Goal: Information Seeking & Learning: Learn about a topic

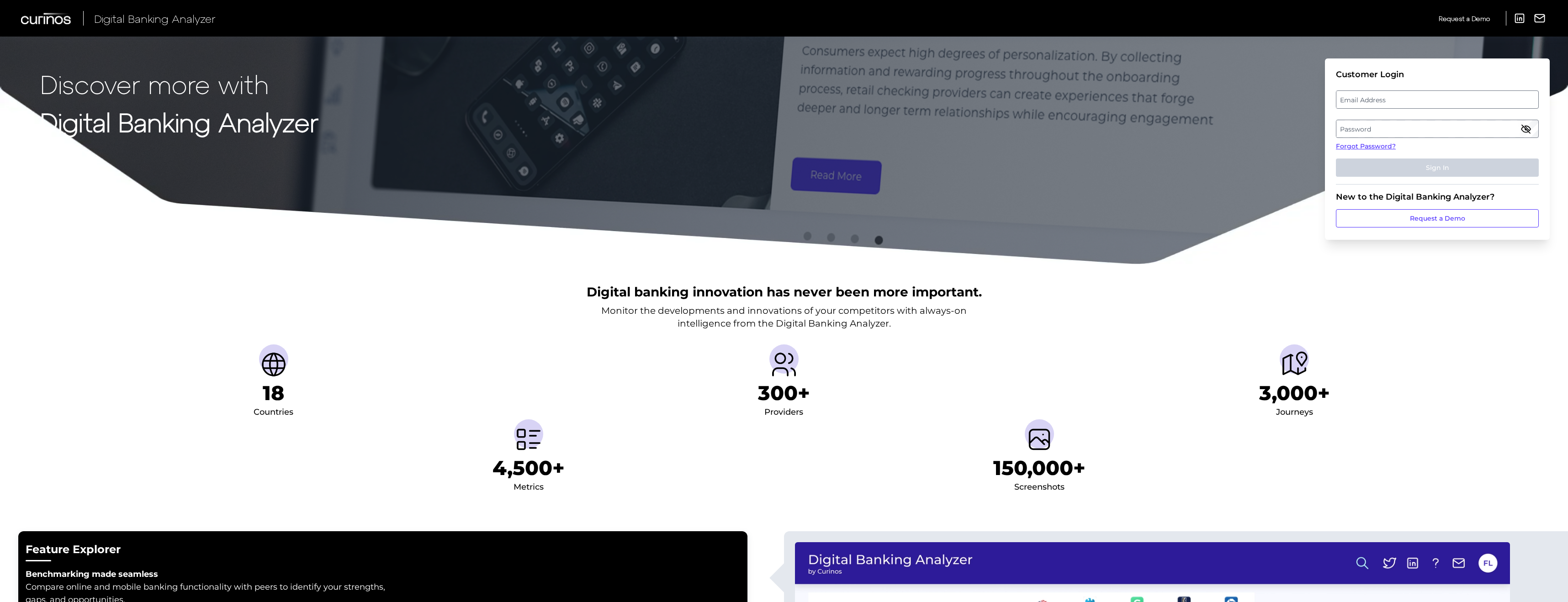
click at [1356, 96] on label "Email Address" at bounding box center [1437, 100] width 202 height 17
click at [1356, 96] on input "email" at bounding box center [1437, 99] width 203 height 19
type input "[PERSON_NAME][EMAIL_ADDRESS][PERSON_NAME][DOMAIN_NAME]"
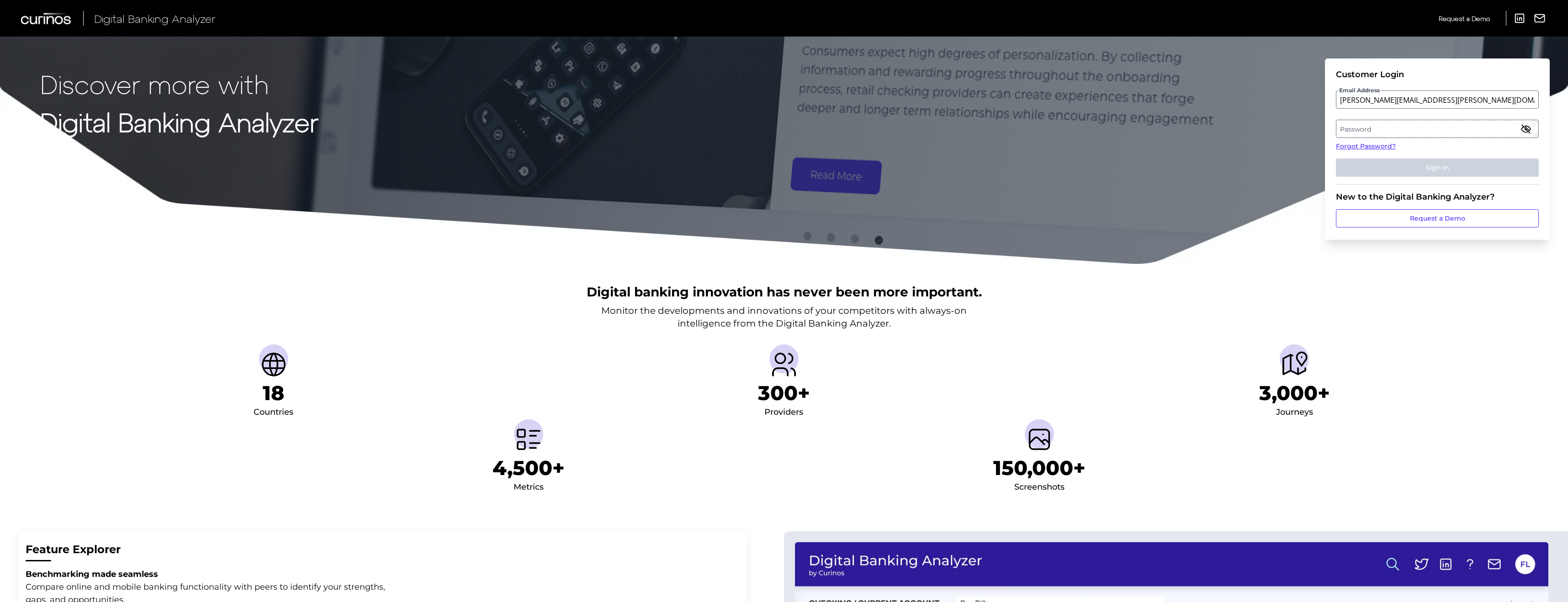
click at [1395, 129] on label "Password" at bounding box center [1437, 129] width 202 height 17
click at [1336, 158] on button "Sign In" at bounding box center [1437, 167] width 203 height 19
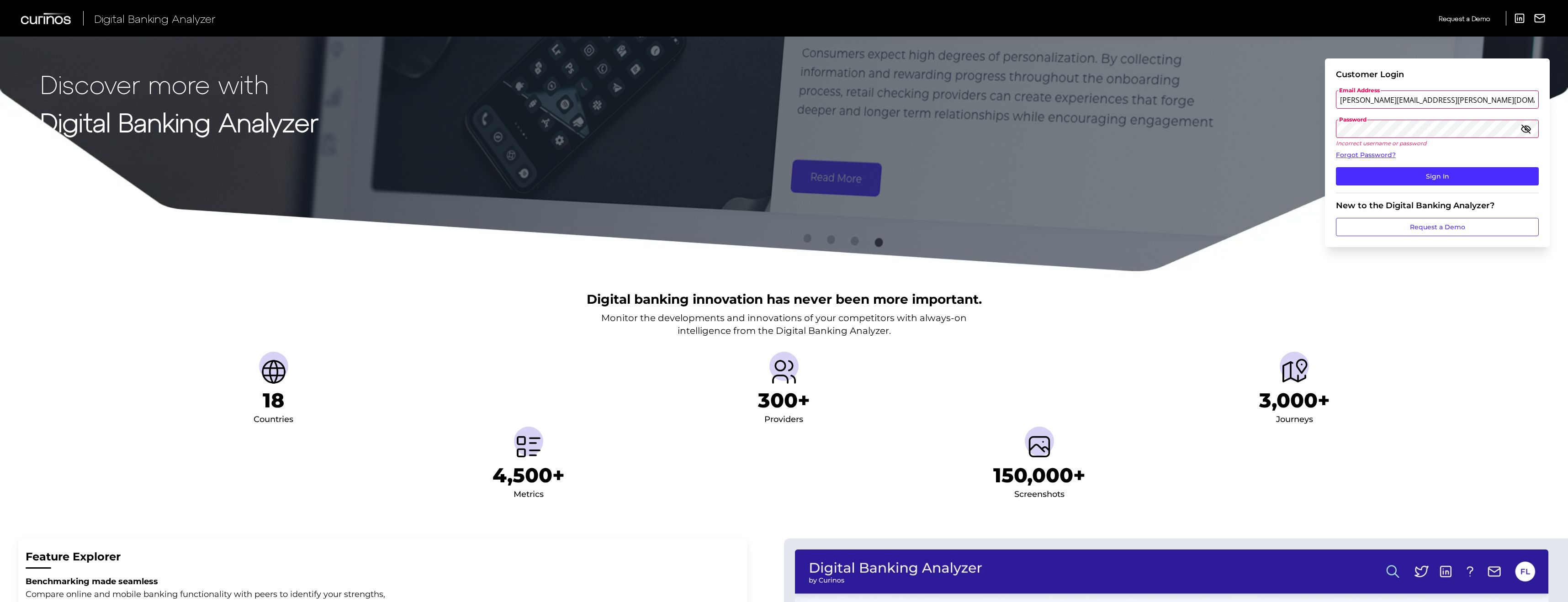
click at [1336, 167] on button "Sign In" at bounding box center [1437, 176] width 203 height 19
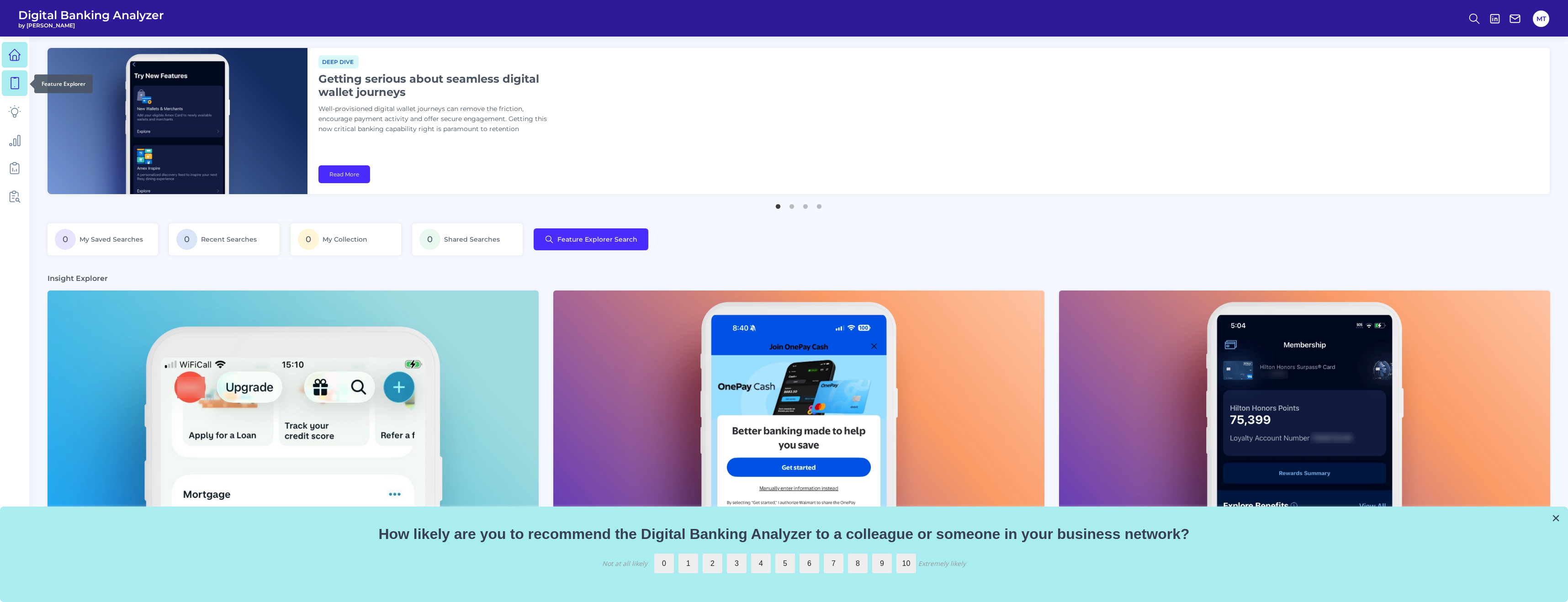
click at [17, 89] on icon at bounding box center [14, 83] width 8 height 12
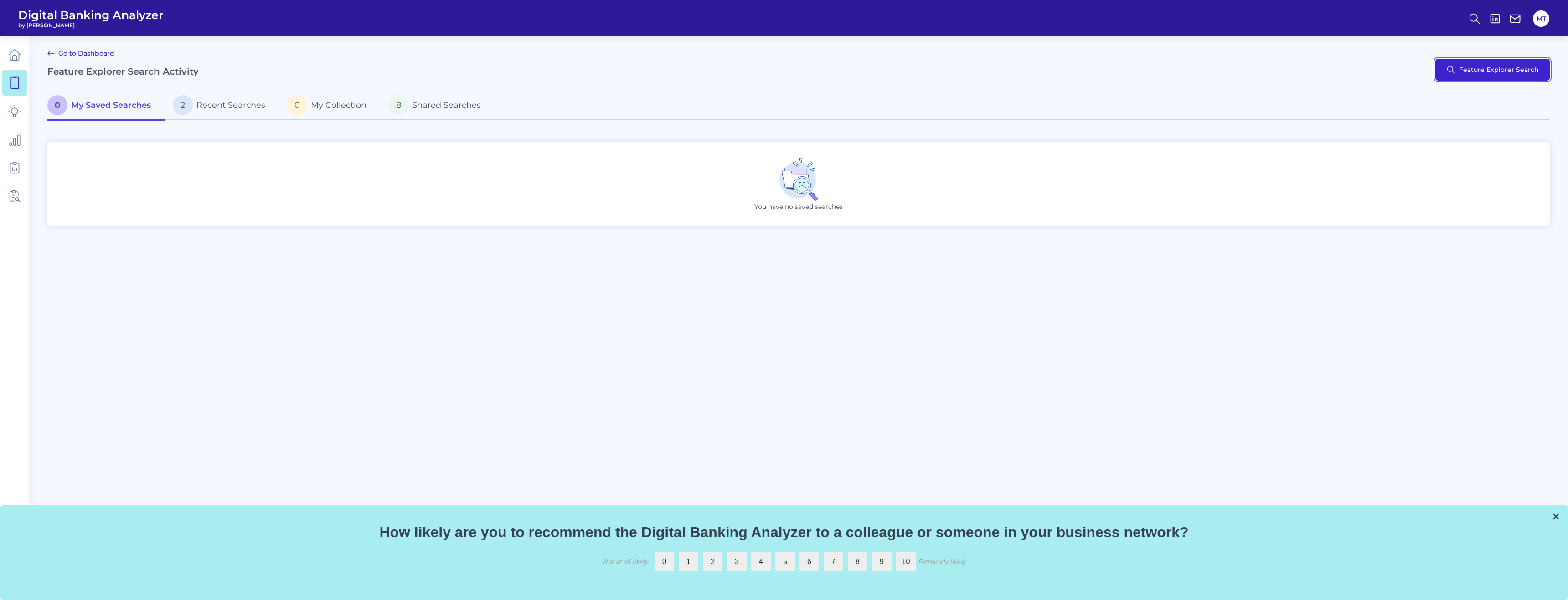
click at [1523, 70] on button "Feature Explorer Search" at bounding box center [1492, 70] width 115 height 22
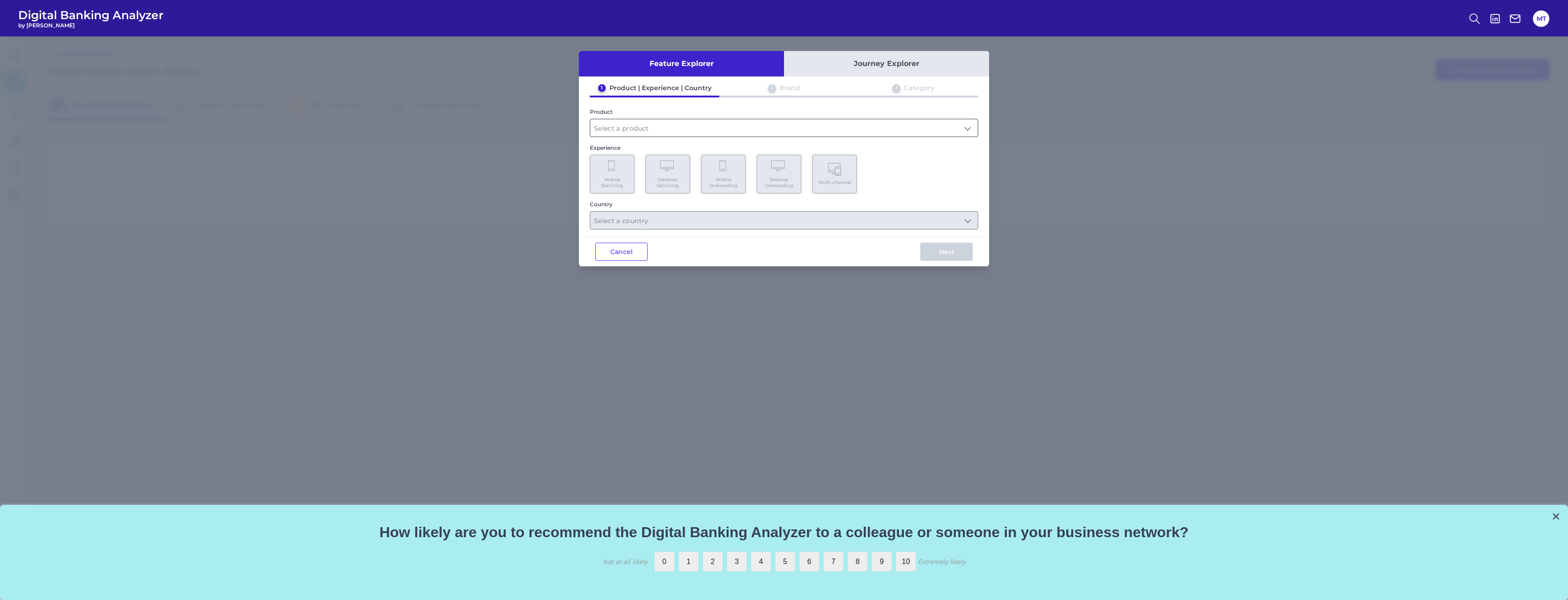
click at [678, 134] on input "text" at bounding box center [784, 128] width 387 height 17
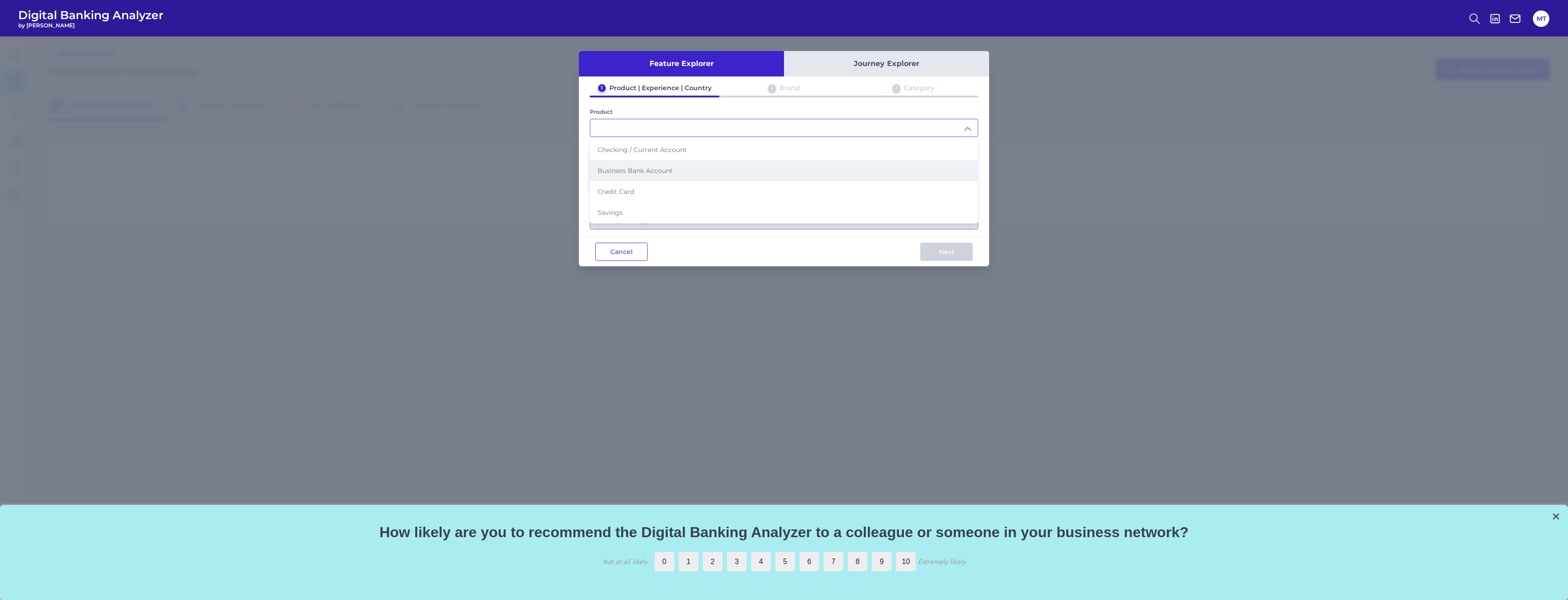
click at [677, 169] on li "Business Bank Account" at bounding box center [784, 171] width 387 height 21
type input "Business Bank Account"
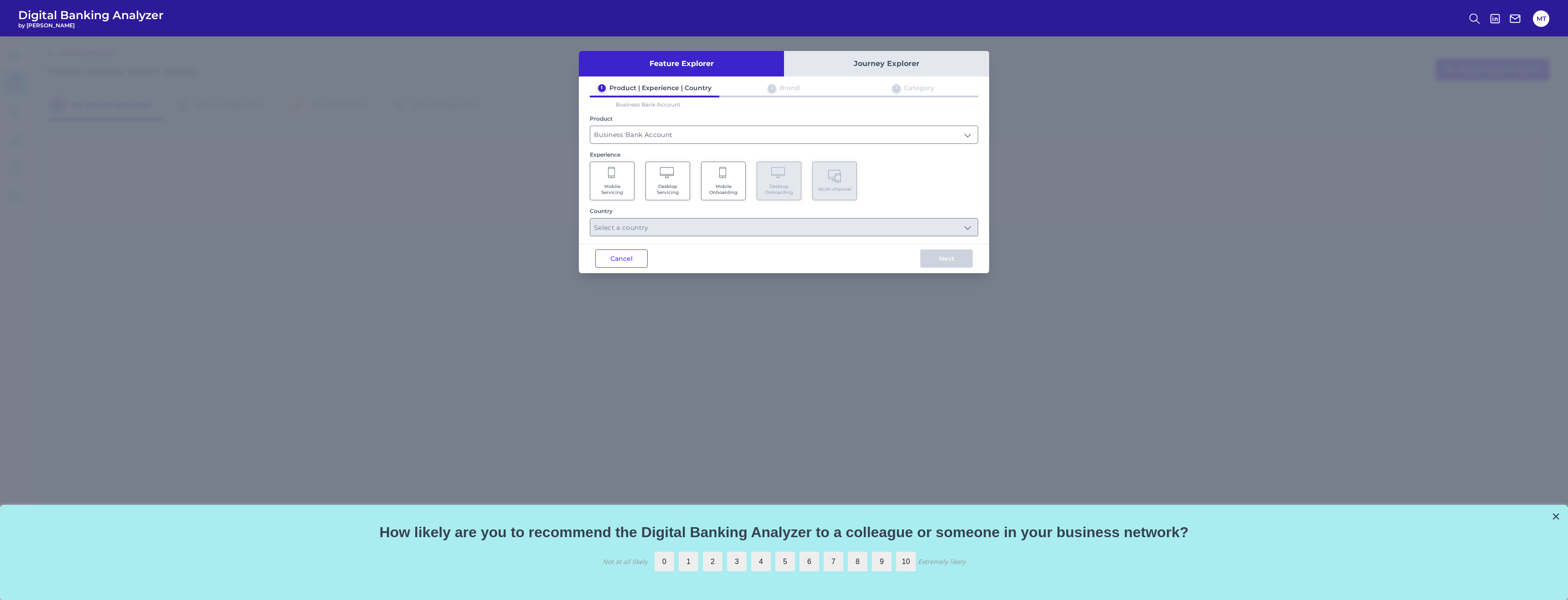
click at [677, 178] on Servicing "Desktop Servicing" at bounding box center [667, 181] width 45 height 38
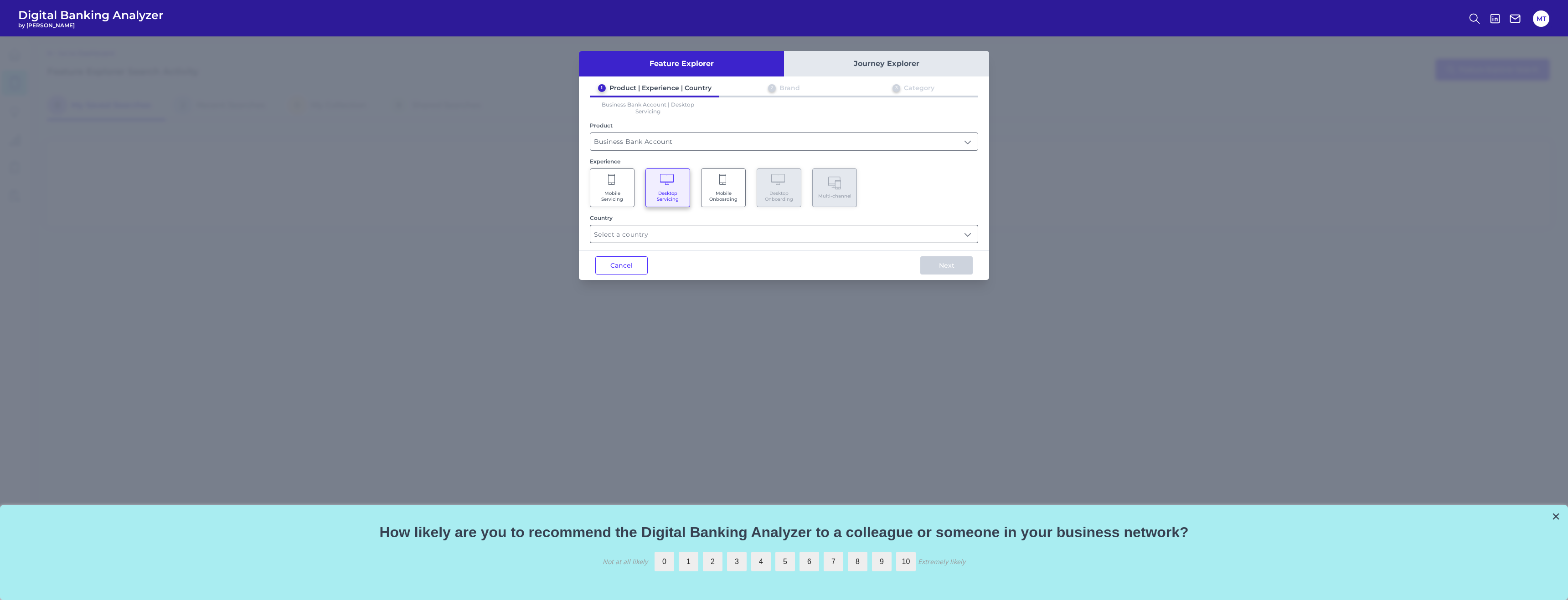
click at [716, 228] on input "text" at bounding box center [784, 234] width 387 height 17
click at [695, 272] on li "[GEOGRAPHIC_DATA]" at bounding box center [784, 276] width 387 height 21
type input "Select all Countries"
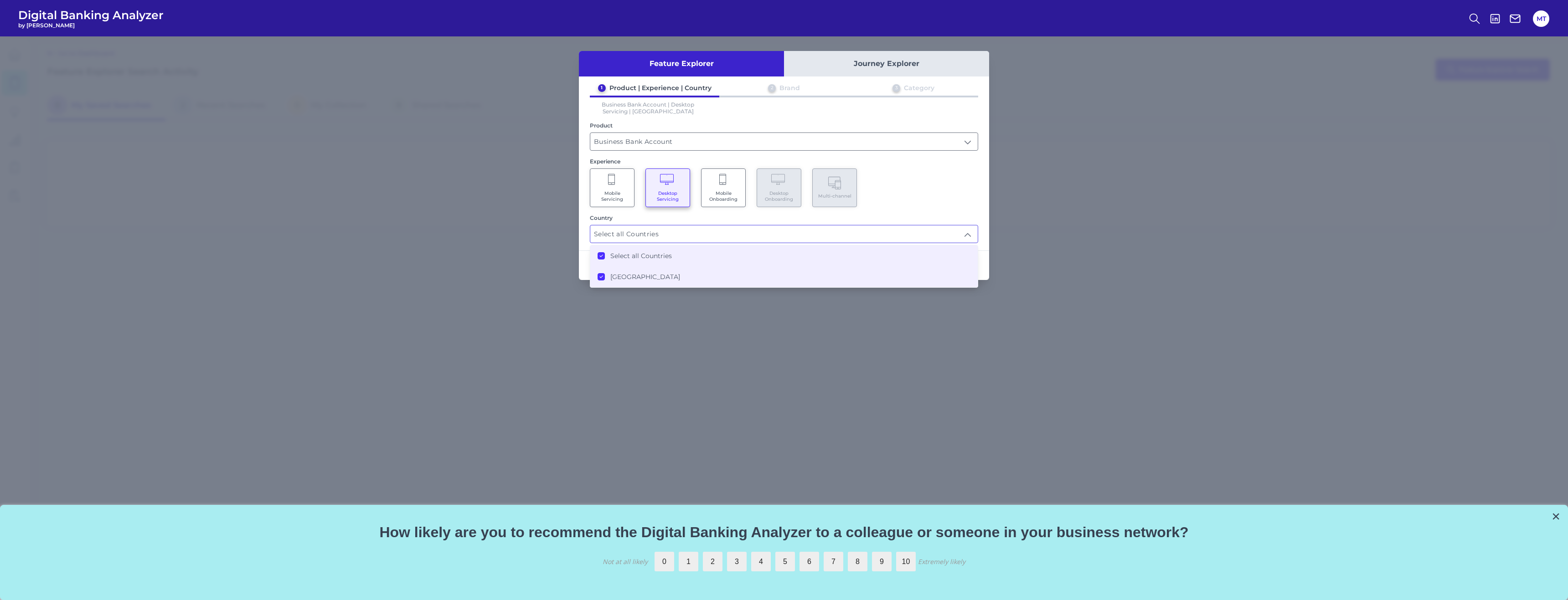
click at [933, 196] on div "Mobile Servicing Desktop Servicing Mobile Onboarding Desktop Onboarding Multi-c…" at bounding box center [784, 188] width 388 height 38
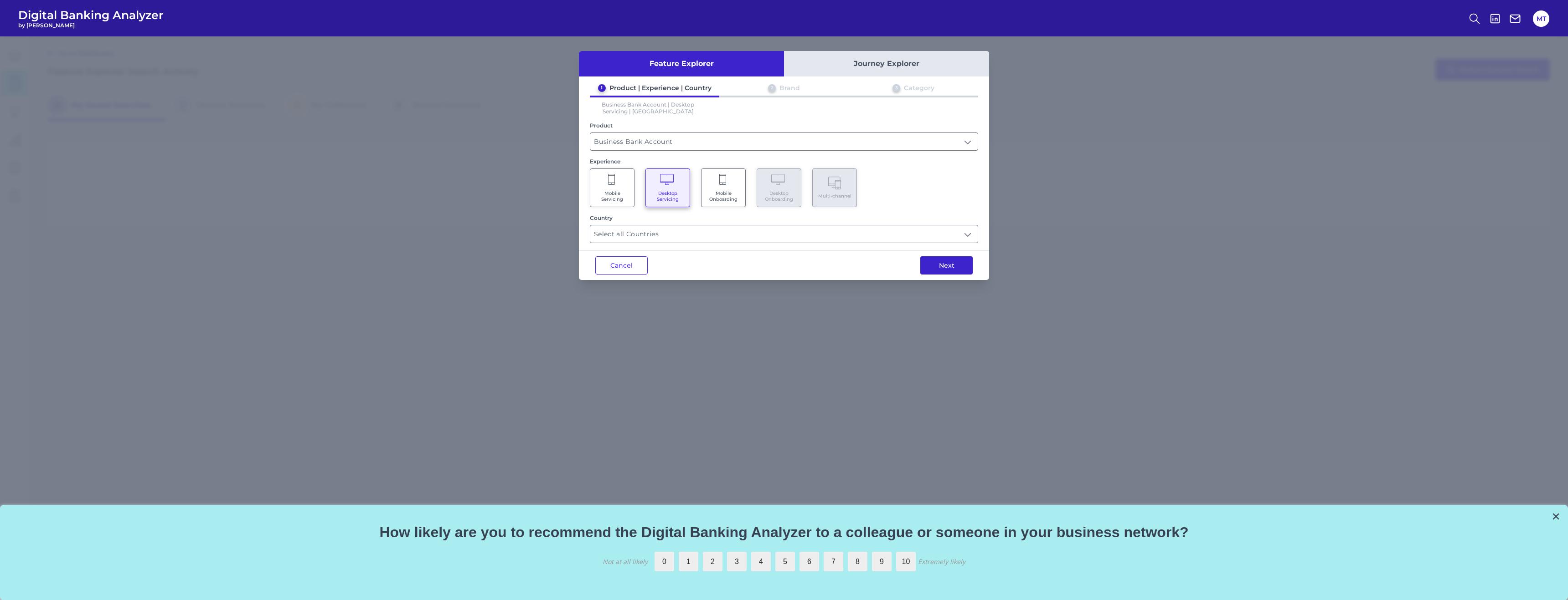
click at [955, 265] on button "Next" at bounding box center [946, 265] width 52 height 19
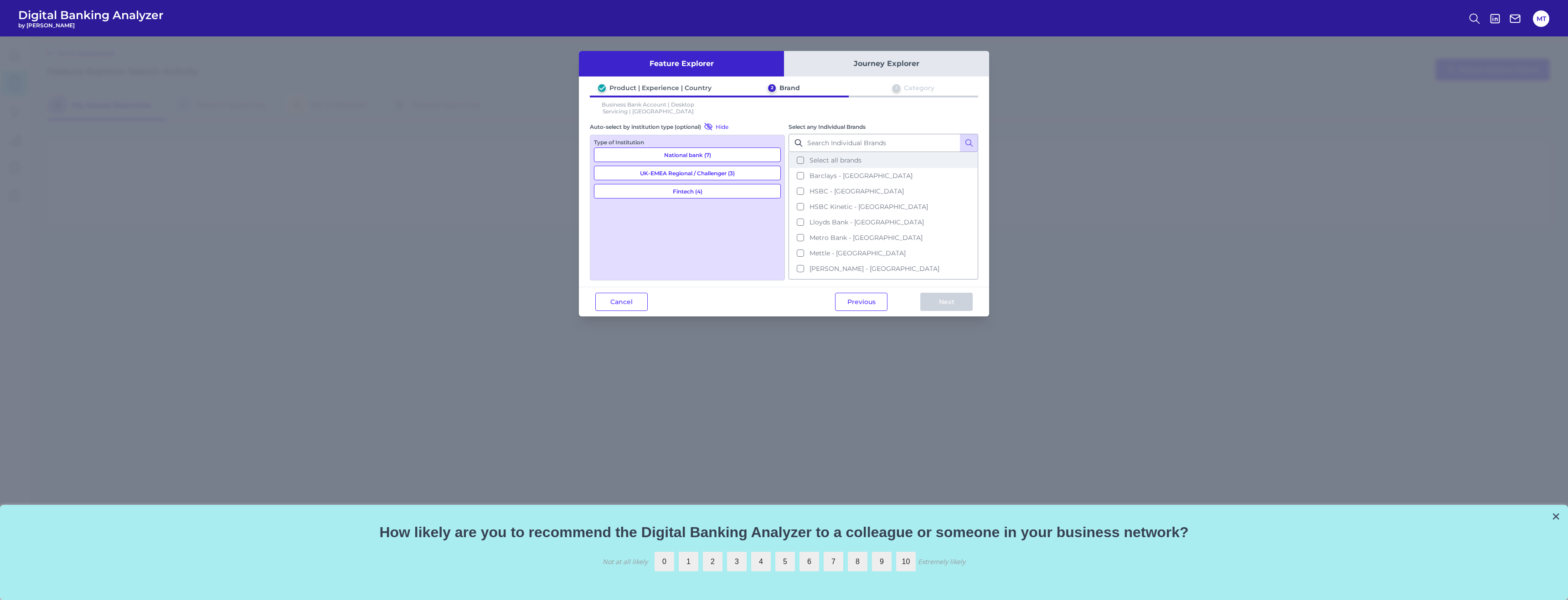
click at [841, 159] on span "Select all brands" at bounding box center [835, 160] width 52 height 8
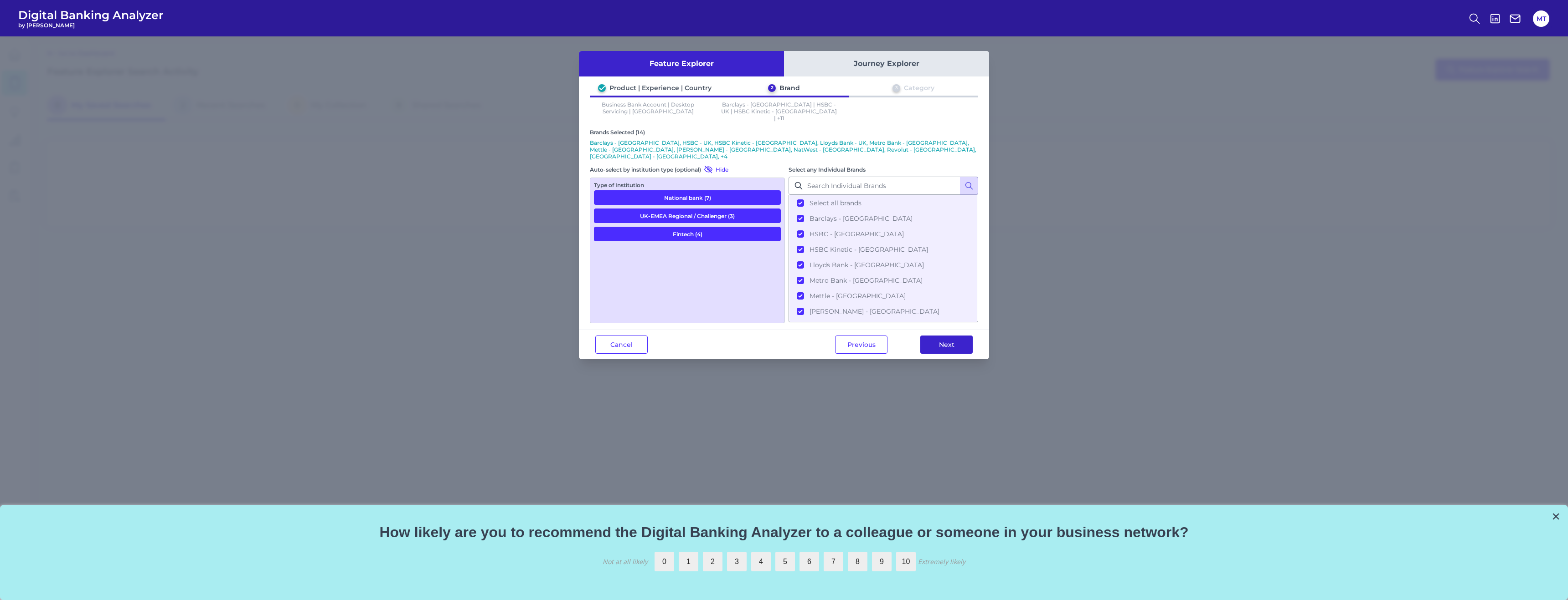
click at [968, 335] on button "Next" at bounding box center [946, 344] width 52 height 19
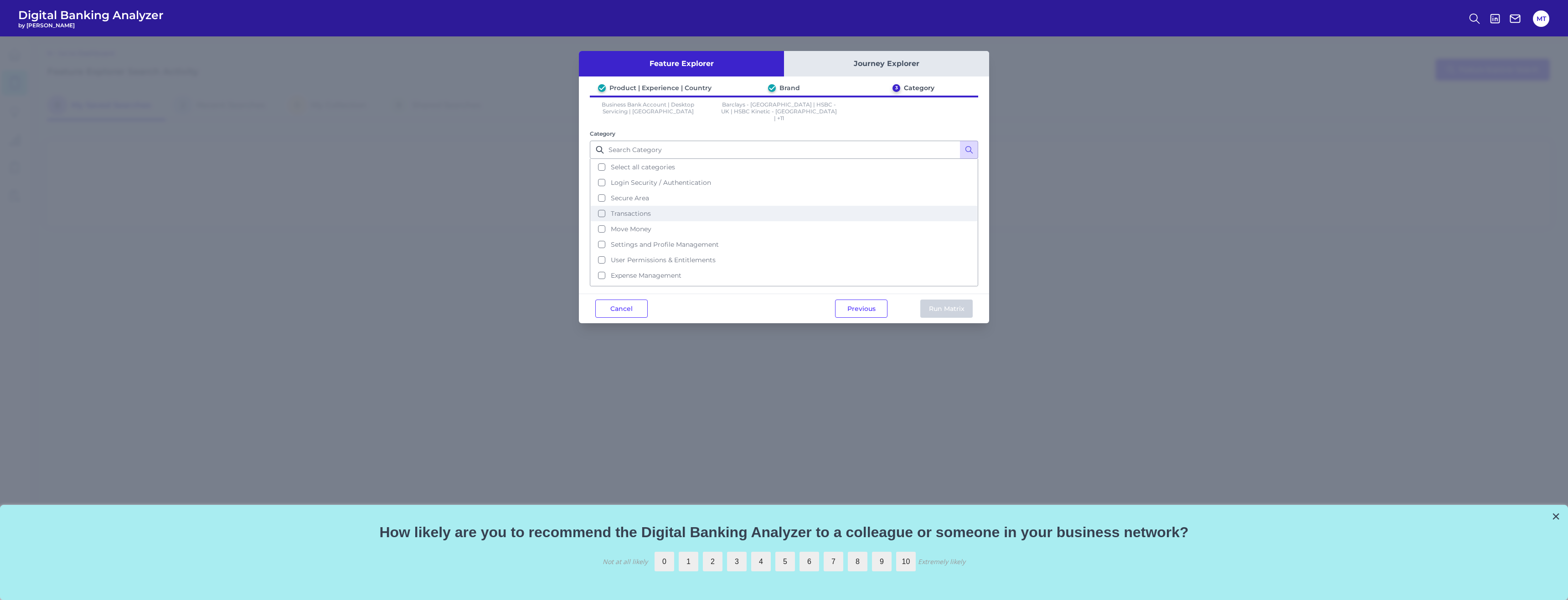
click at [699, 206] on button "Transactions" at bounding box center [784, 213] width 386 height 16
click at [962, 315] on div "Previous Run Matrix" at bounding box center [904, 309] width 170 height 29
click at [954, 304] on button "Run Matrix" at bounding box center [946, 309] width 52 height 19
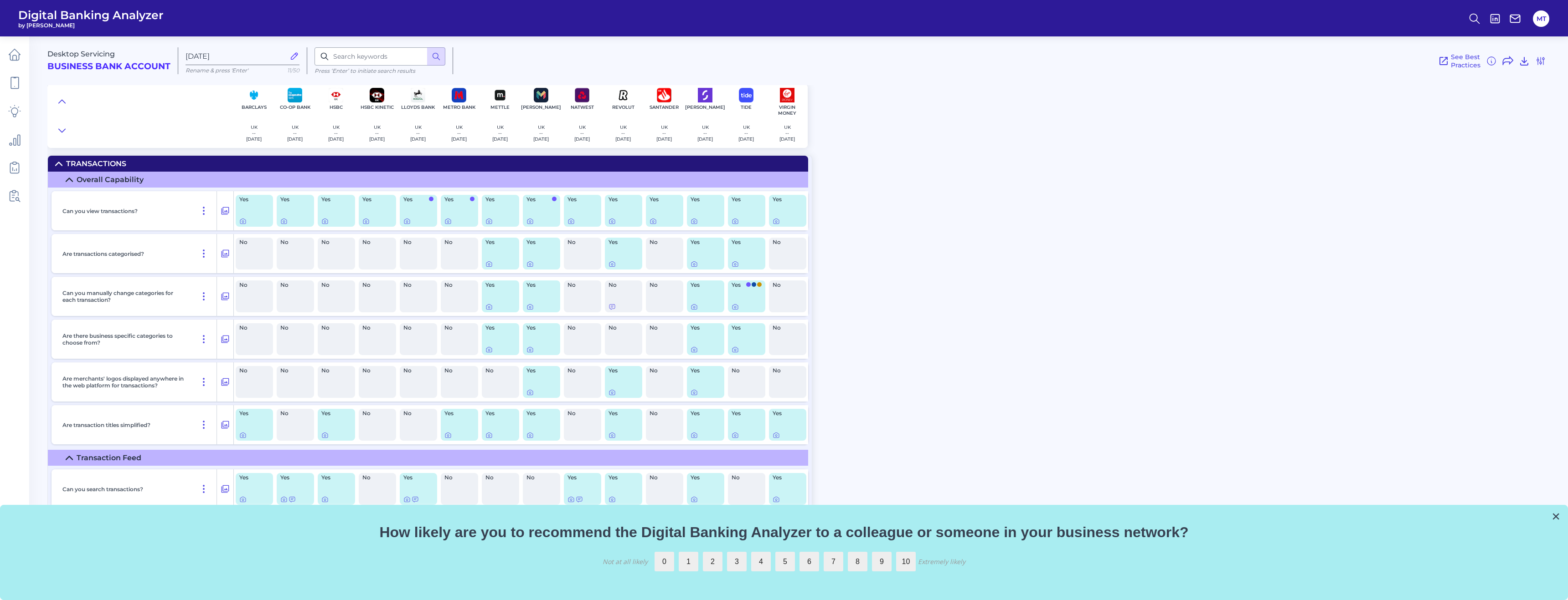
click at [245, 209] on div "Yes" at bounding box center [254, 211] width 37 height 32
click at [241, 217] on div at bounding box center [243, 215] width 9 height 9
click at [245, 221] on icon at bounding box center [243, 221] width 8 height 8
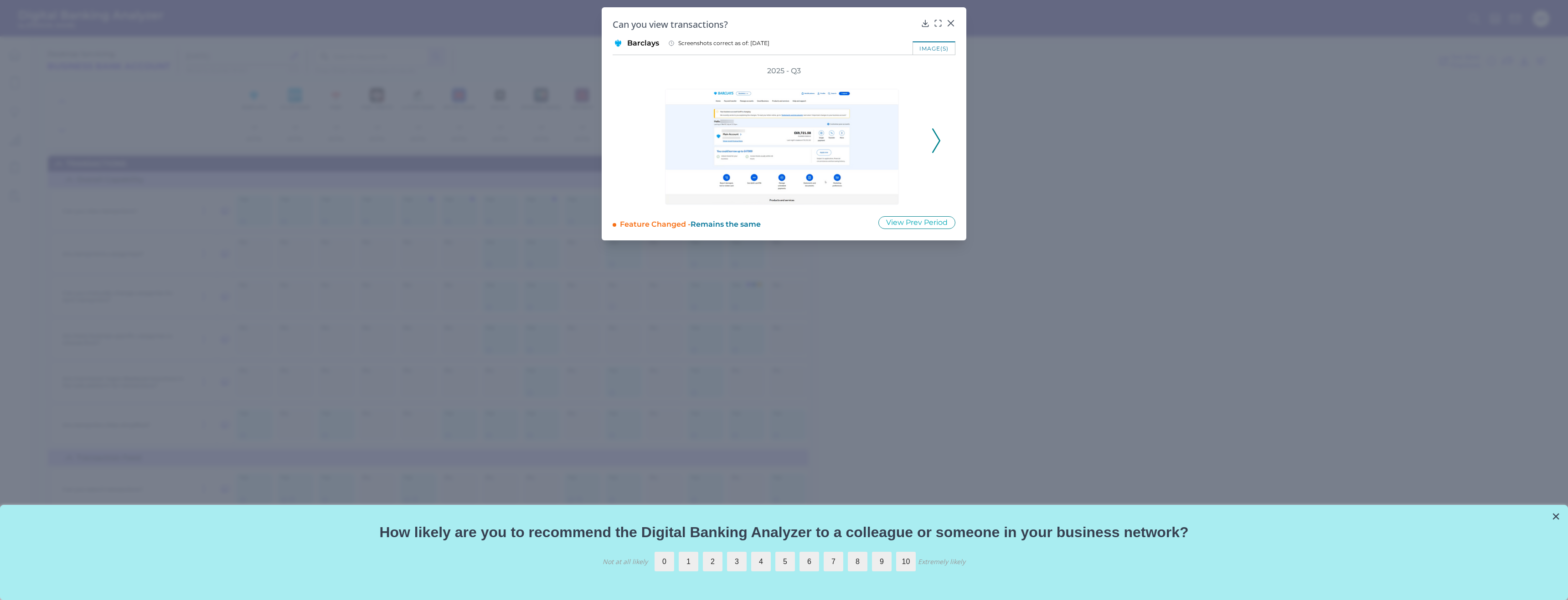
click at [928, 134] on div at bounding box center [784, 141] width 292 height 129
click at [937, 135] on polyline at bounding box center [936, 141] width 7 height 23
click at [937, 136] on polyline at bounding box center [936, 141] width 7 height 23
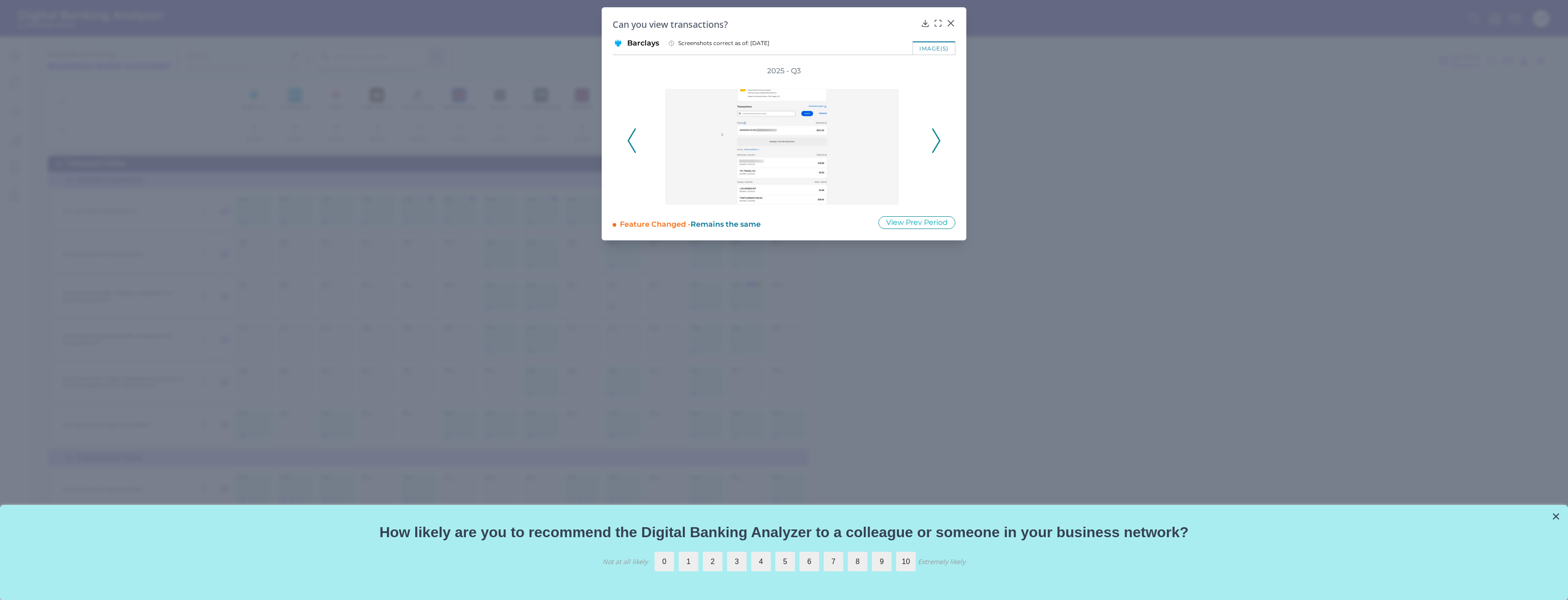
click at [937, 136] on polyline at bounding box center [936, 141] width 7 height 23
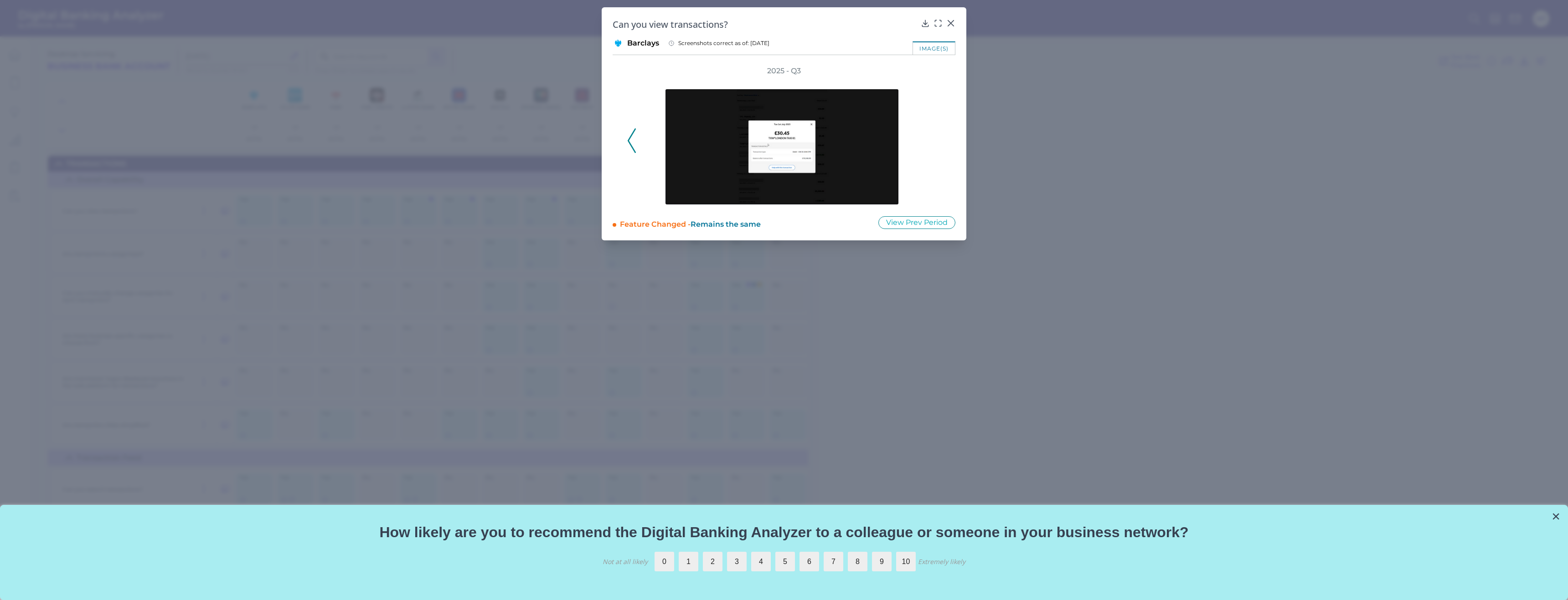
click at [937, 136] on div "2025 - Q3" at bounding box center [784, 135] width 314 height 139
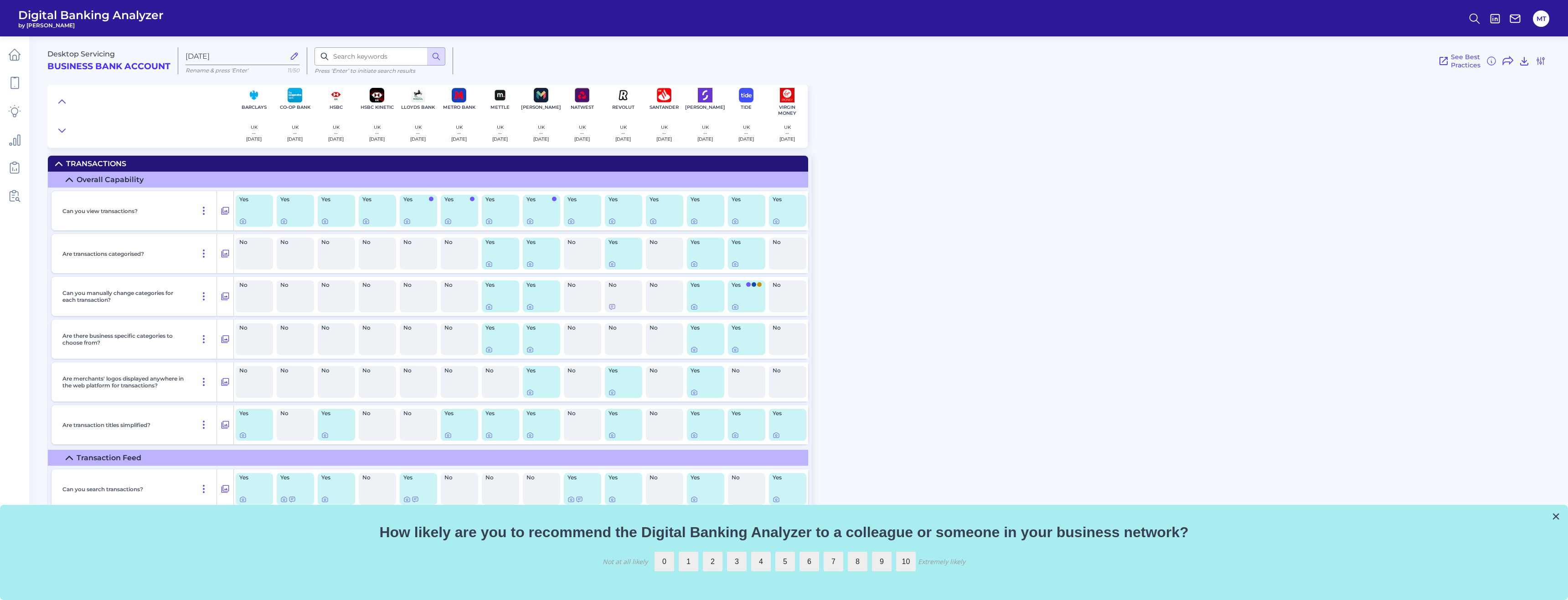
click at [495, 253] on div "Yes" at bounding box center [500, 254] width 37 height 32
click at [489, 270] on div "Yes" at bounding box center [500, 253] width 41 height 39
click at [489, 264] on icon at bounding box center [489, 265] width 2 height 2
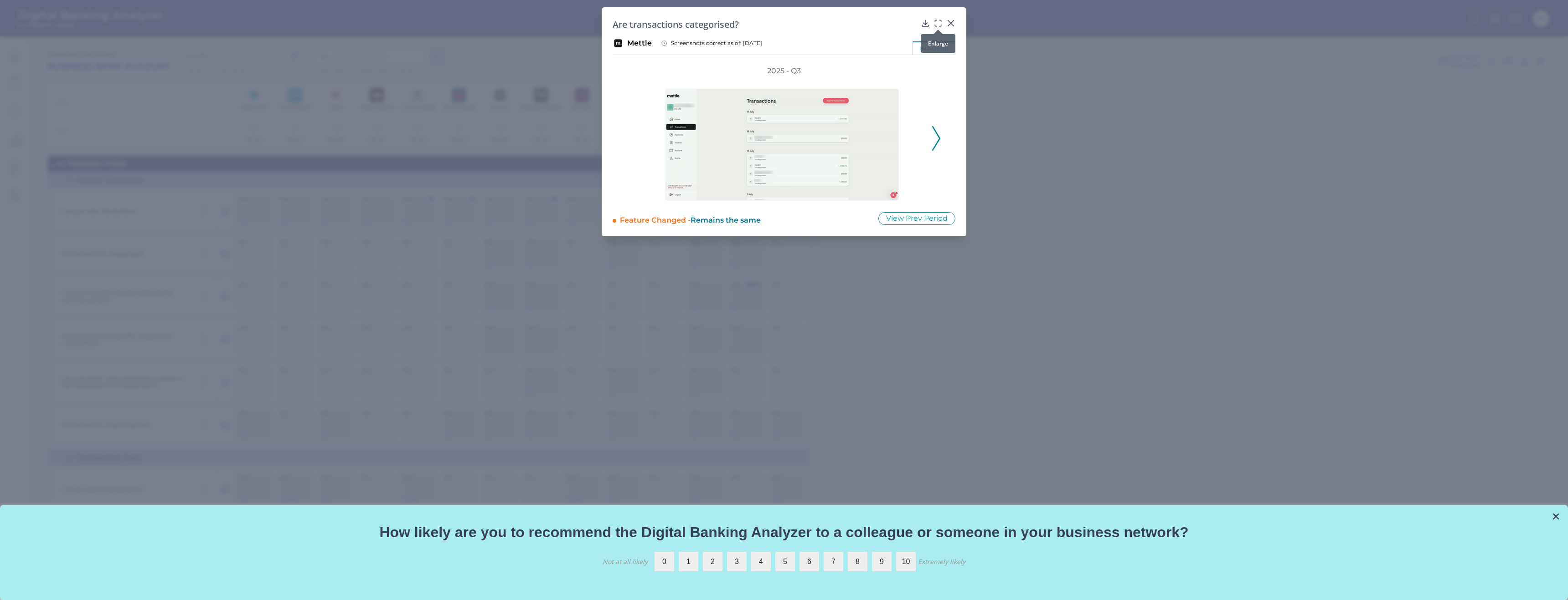
click at [937, 24] on icon at bounding box center [937, 23] width 9 height 9
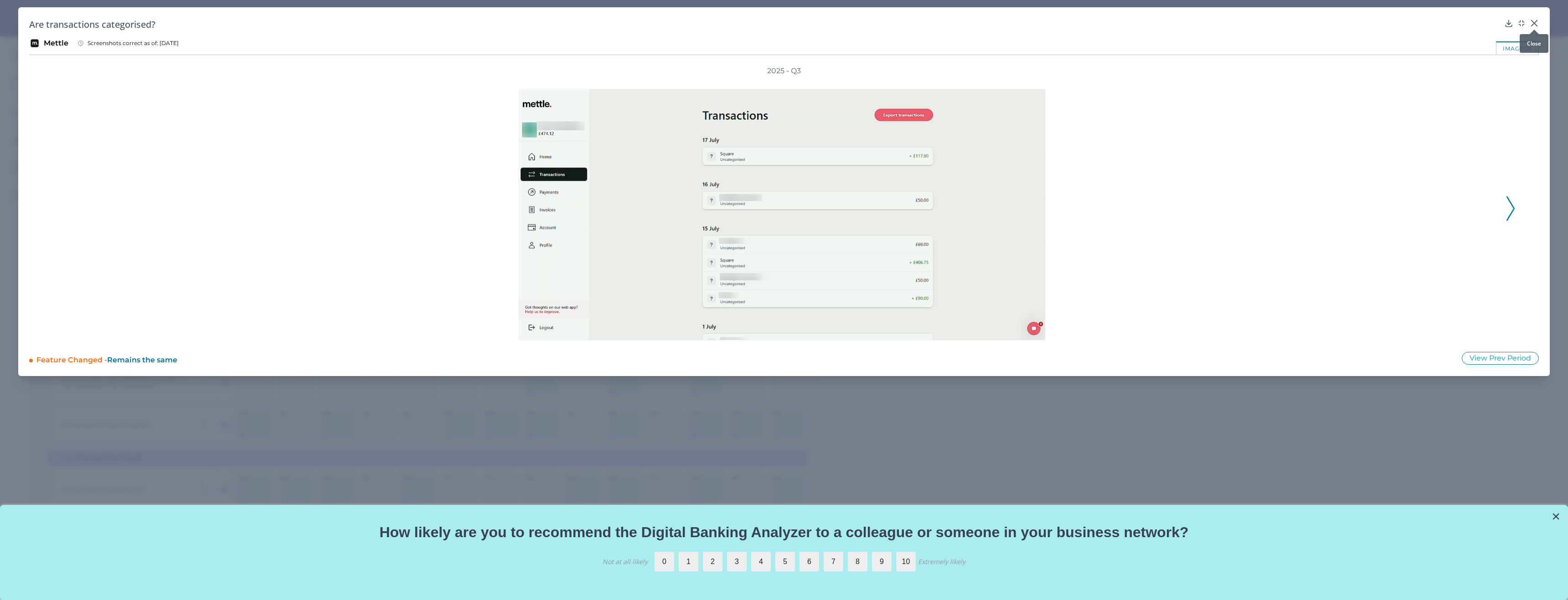
click at [1532, 26] on div at bounding box center [1534, 29] width 9 height 9
click at [1531, 24] on icon at bounding box center [1534, 23] width 9 height 9
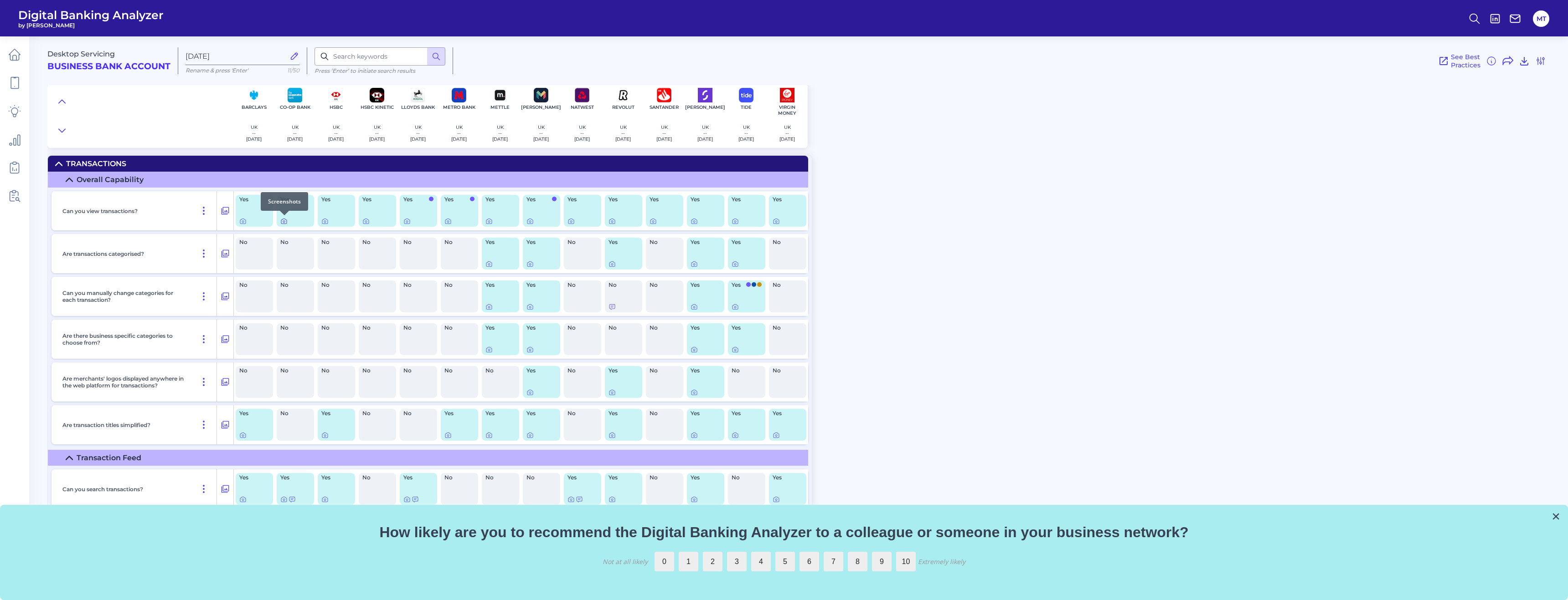
click at [283, 224] on icon at bounding box center [283, 221] width 8 height 8
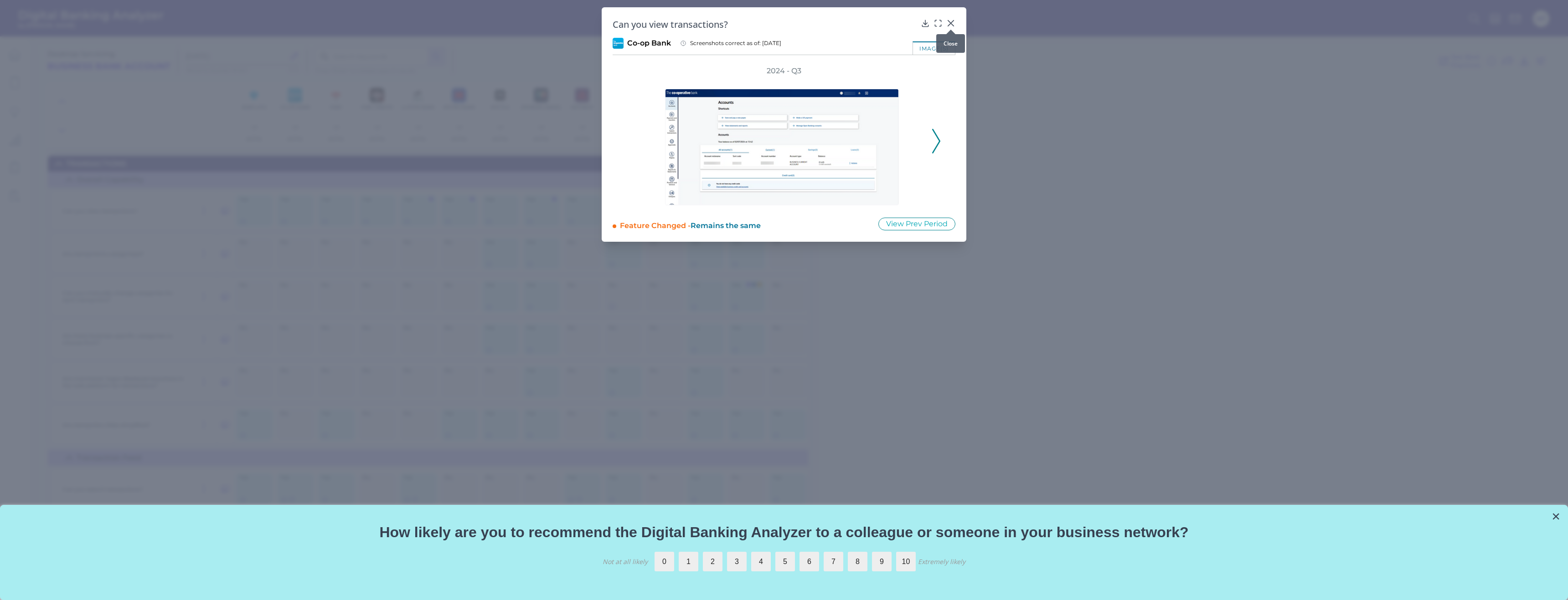
click at [950, 25] on div at bounding box center [950, 29] width 9 height 9
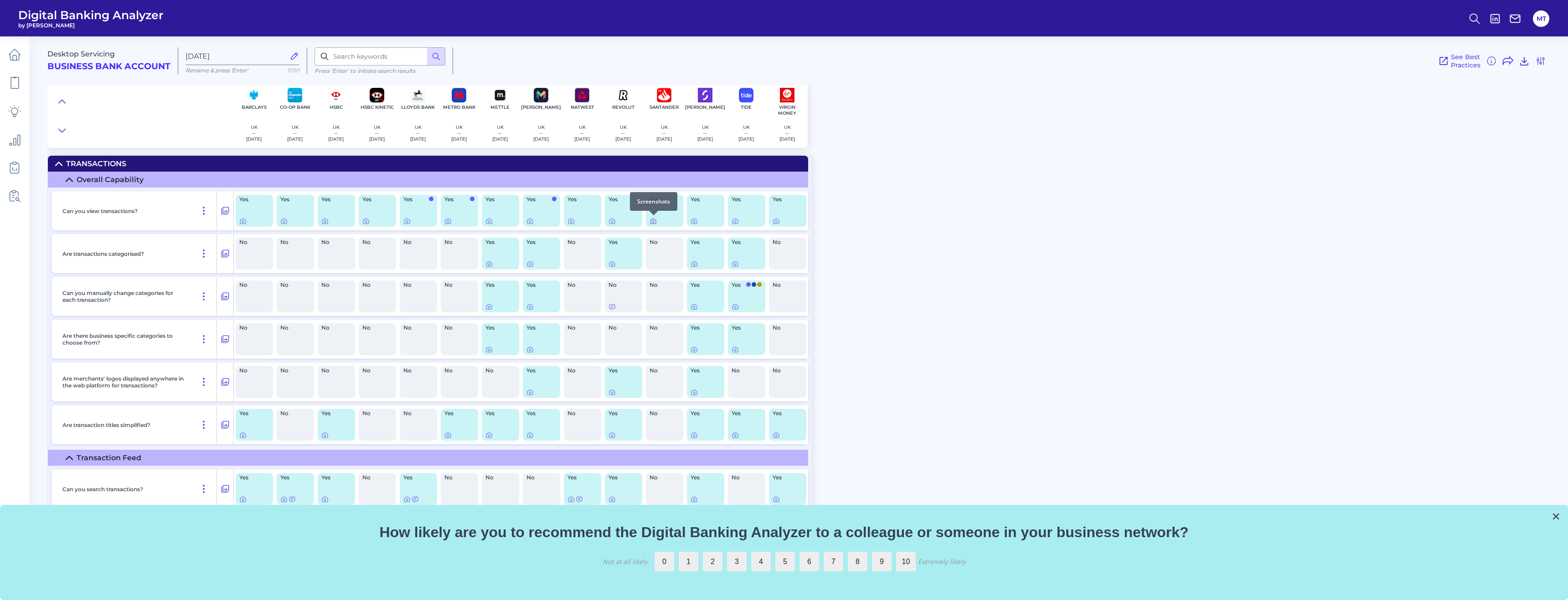
click at [656, 223] on icon at bounding box center [653, 221] width 8 height 8
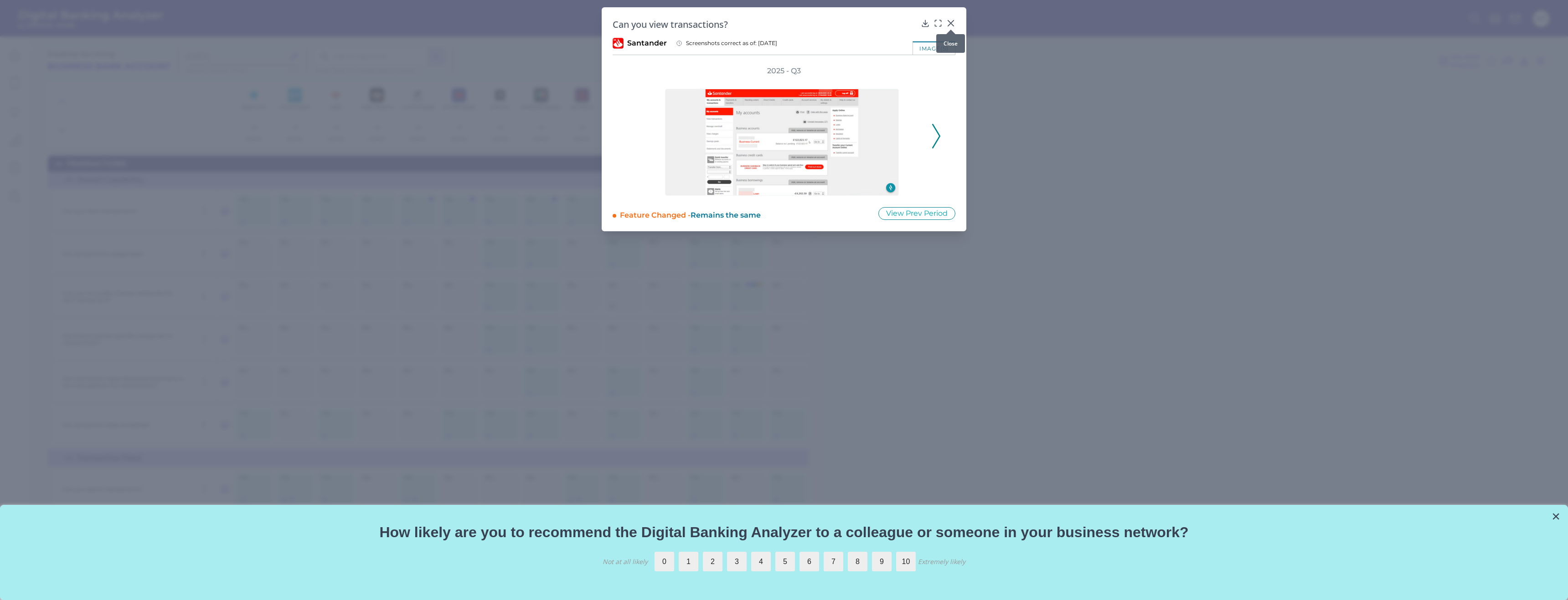
click at [950, 23] on icon at bounding box center [950, 23] width 5 height 5
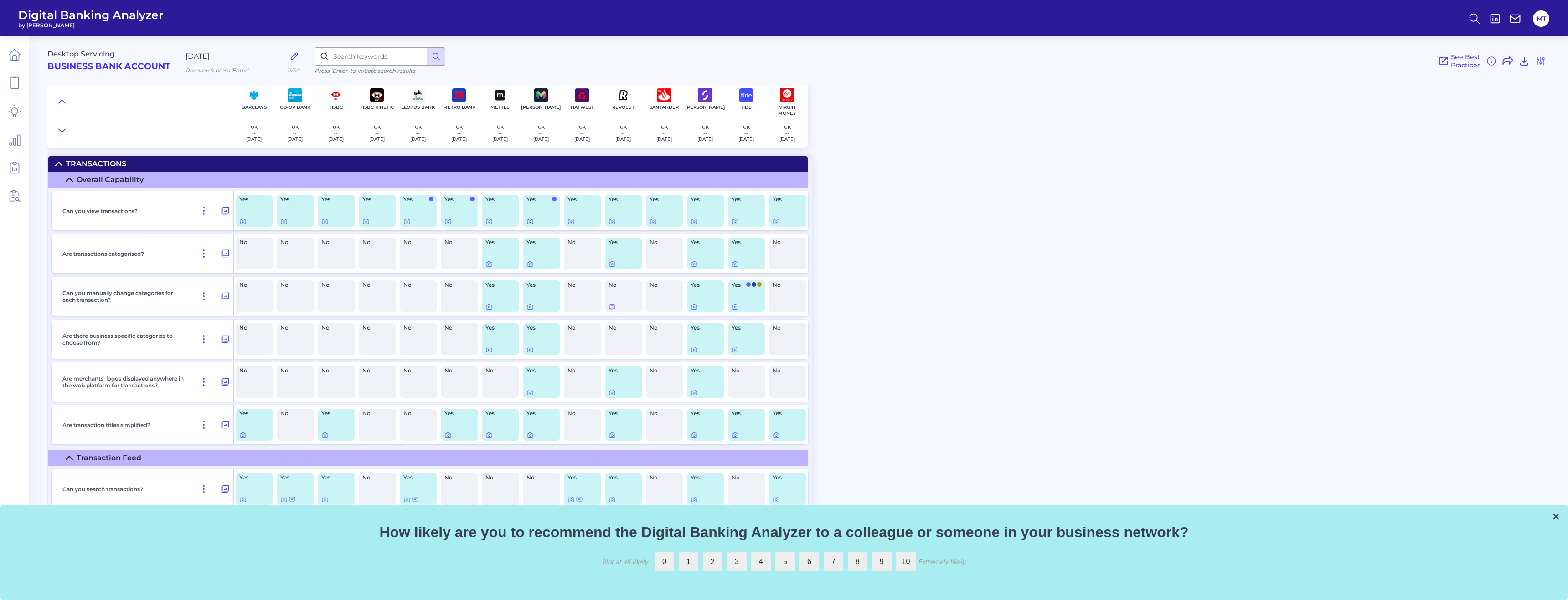
click at [527, 223] on icon at bounding box center [530, 221] width 8 height 8
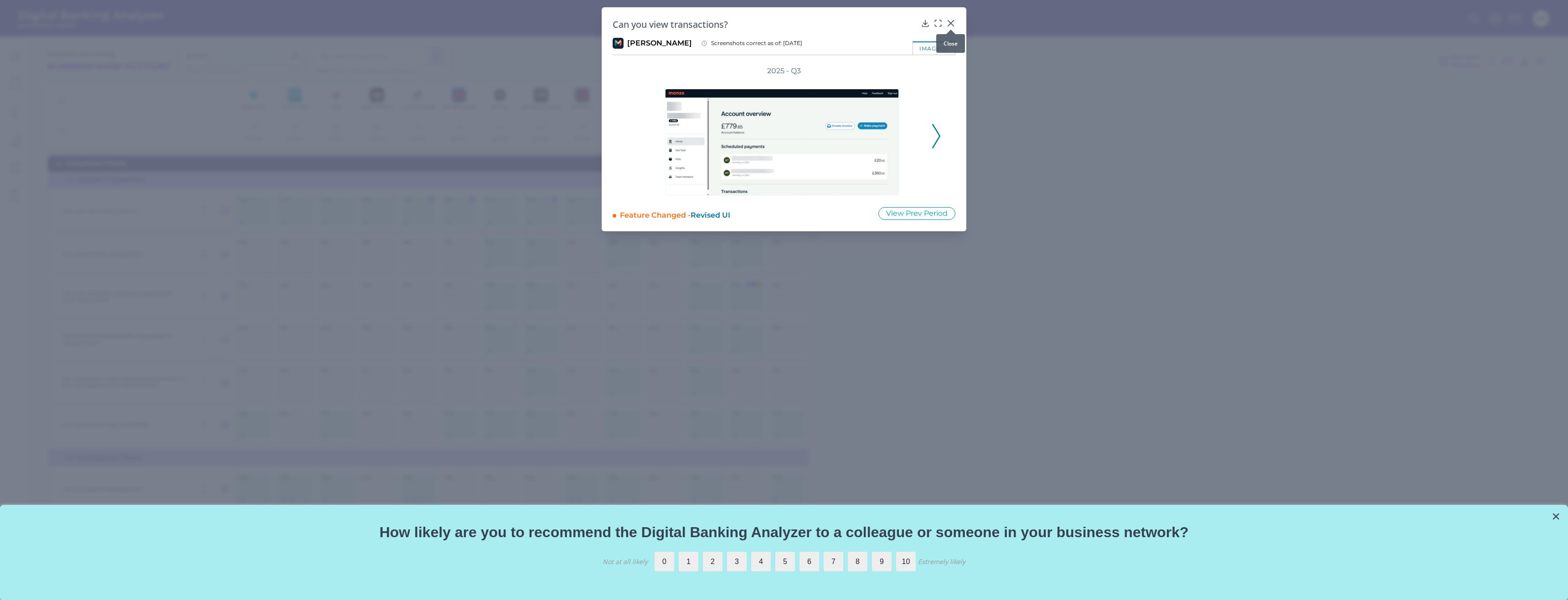
click at [952, 23] on icon at bounding box center [950, 23] width 9 height 9
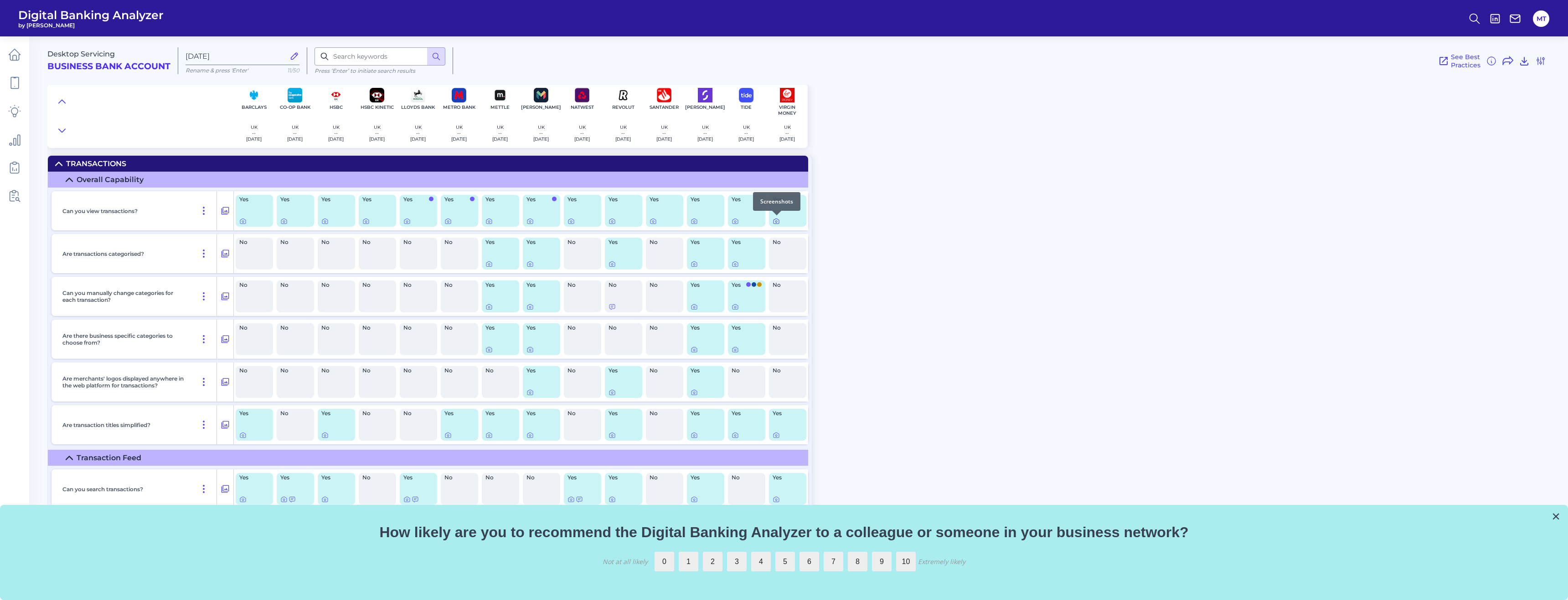
click at [777, 223] on icon at bounding box center [776, 221] width 8 height 8
